Goal: Task Accomplishment & Management: Complete application form

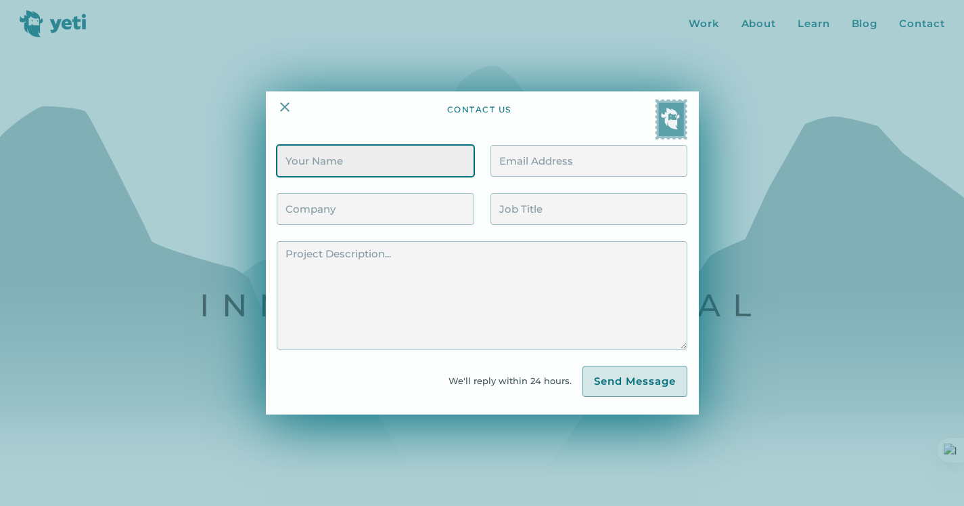
click at [352, 164] on input "Contact Form" at bounding box center [375, 161] width 197 height 32
paste input "Hello Team, Thank you for sharing more about yourself and your aspirations. I a…"
type input "Hello Team, Thank you for sharing more about yourself and your aspirations. I a…"
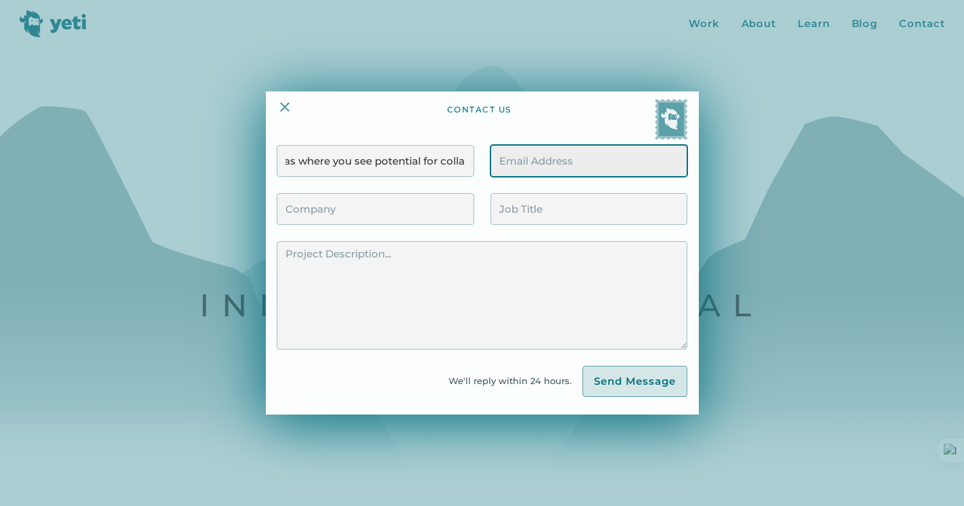
click at [630, 162] on input "Contact Form" at bounding box center [589, 161] width 197 height 32
type input "[EMAIL_ADDRESS][DOMAIN_NAME]"
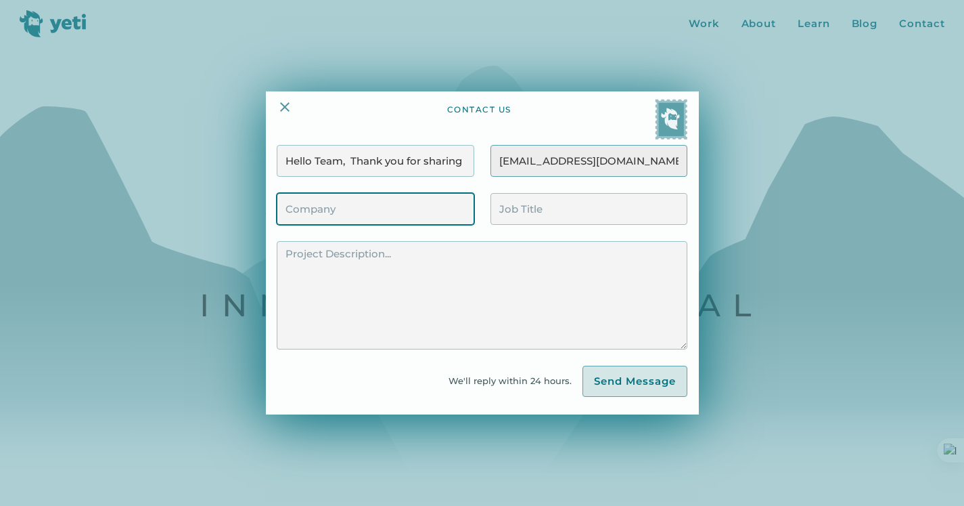
type input "Rospand Global Techno Service Private Limited"
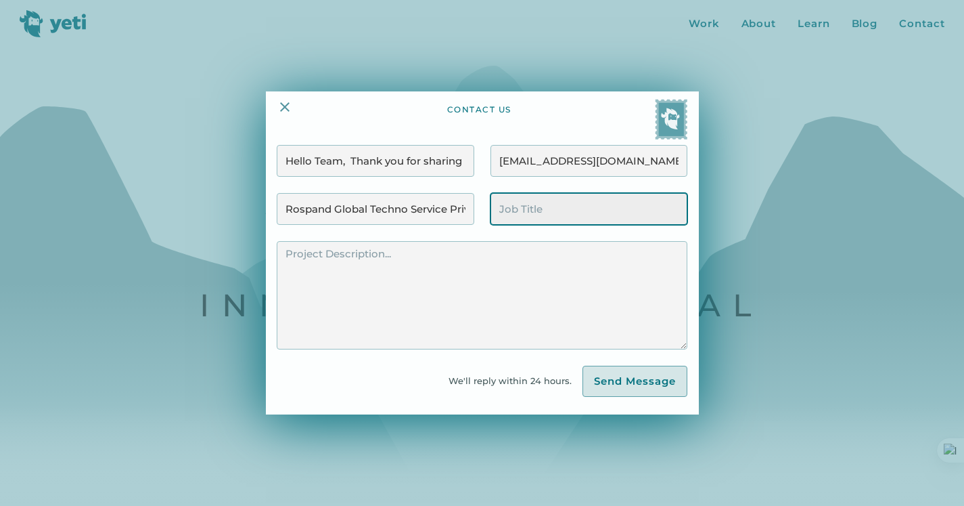
click at [568, 212] on input "Contact Form" at bounding box center [589, 209] width 197 height 32
type input "Project Manager"
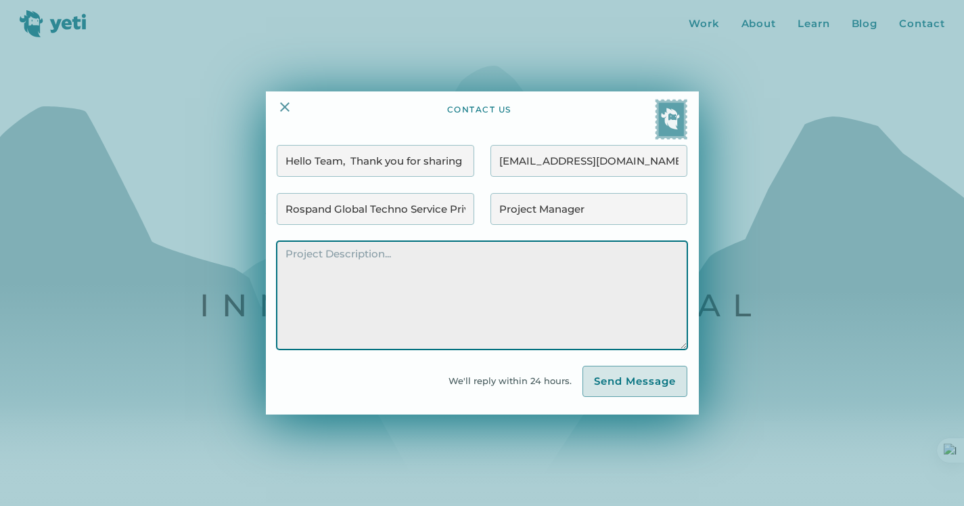
click at [419, 277] on textarea "Contact Form" at bounding box center [482, 295] width 410 height 108
paste textarea "Hello Team, Thank you for sharing more about yourself and your aspirations. I a…"
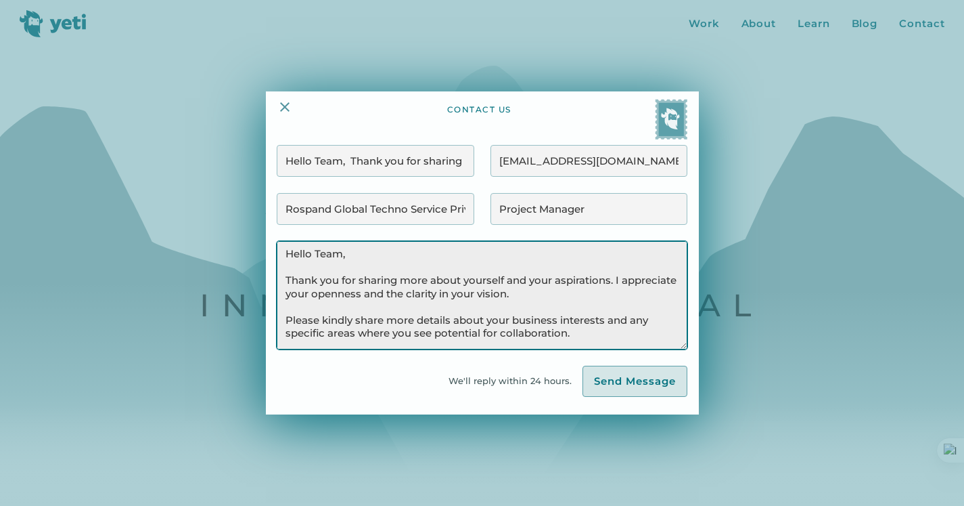
scroll to position [202, 0]
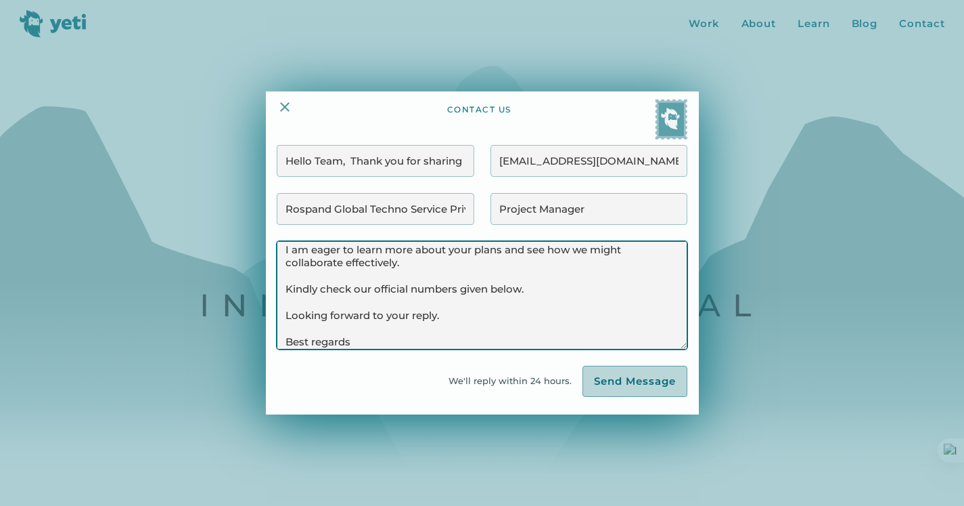
type textarea "Hello Team, Thank you for sharing more about yourself and your aspirations. I a…"
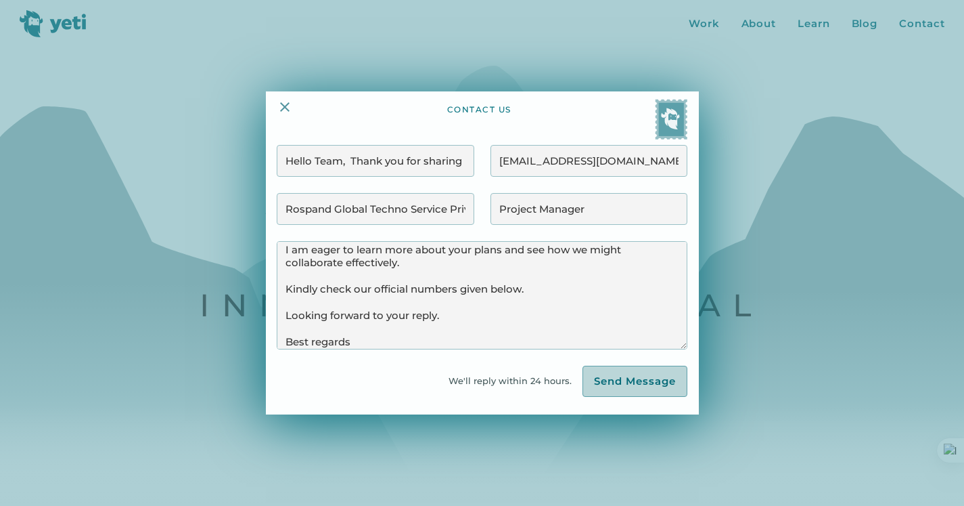
click at [627, 380] on input "Send Message" at bounding box center [635, 380] width 105 height 31
